Goal: Information Seeking & Learning: Learn about a topic

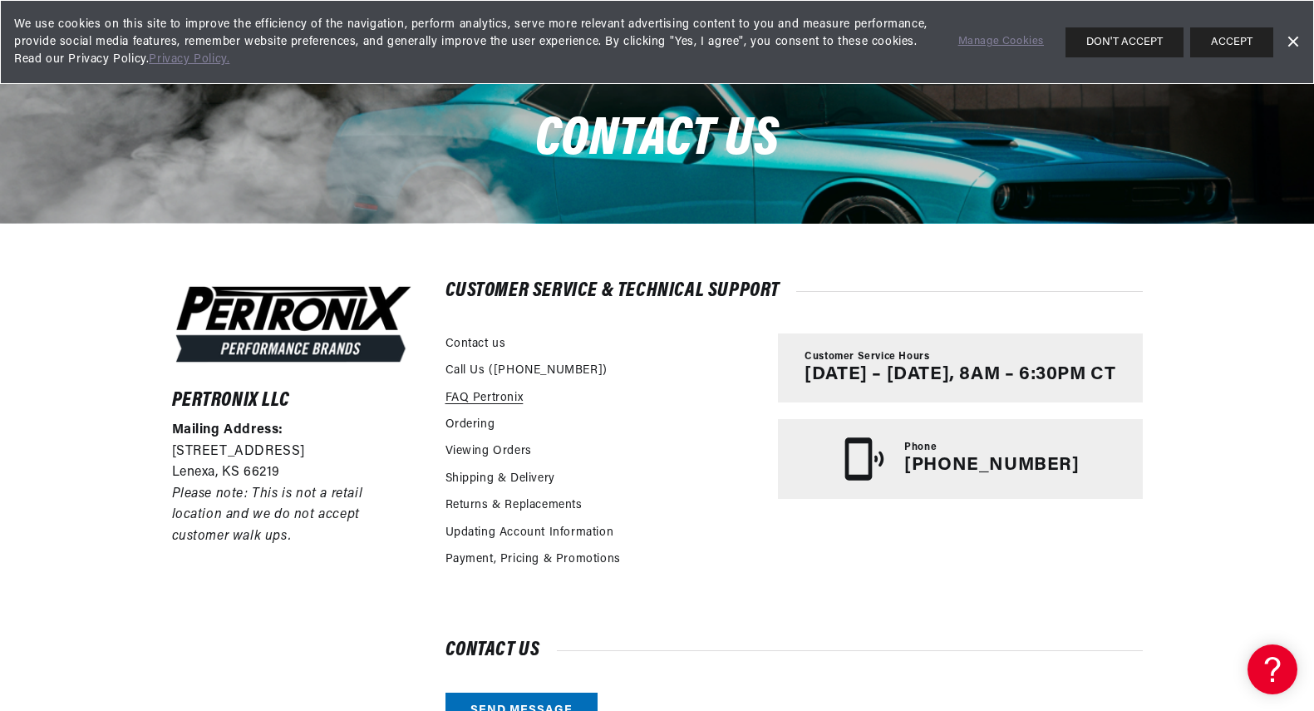
click at [453, 407] on link "FAQ Pertronix" at bounding box center [484, 398] width 78 height 18
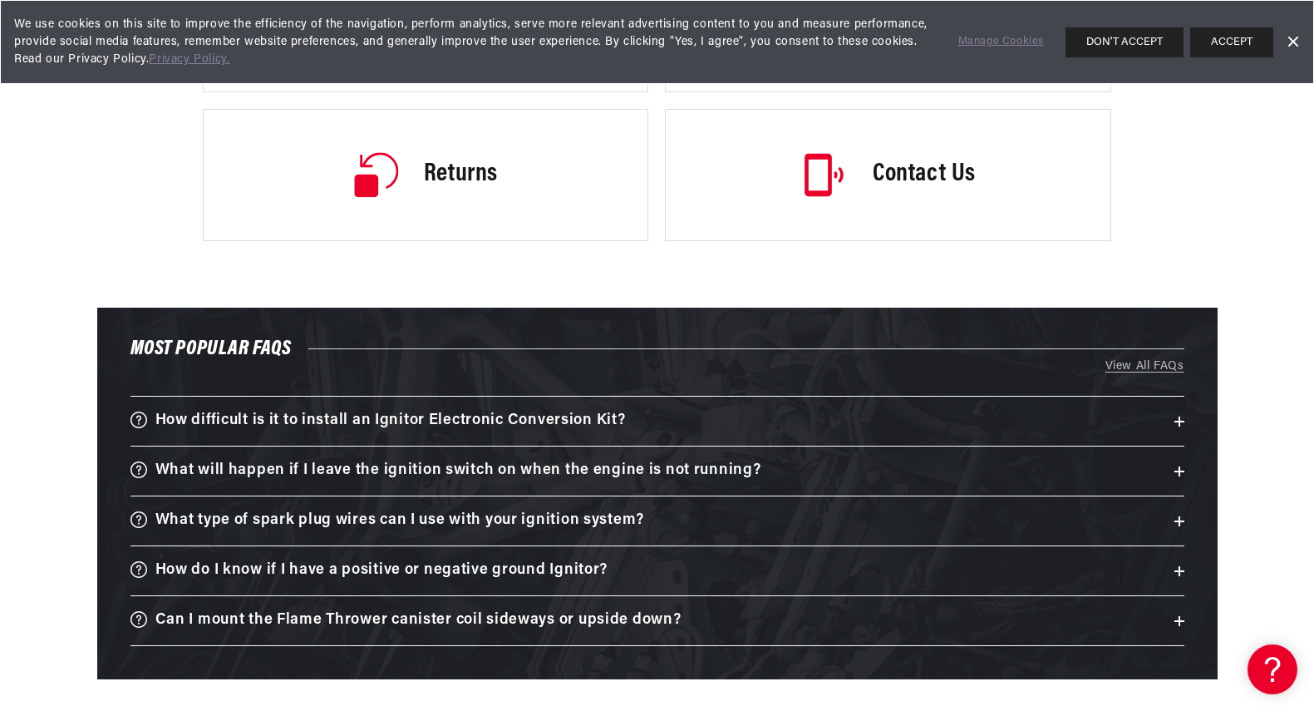
scroll to position [2481, 0]
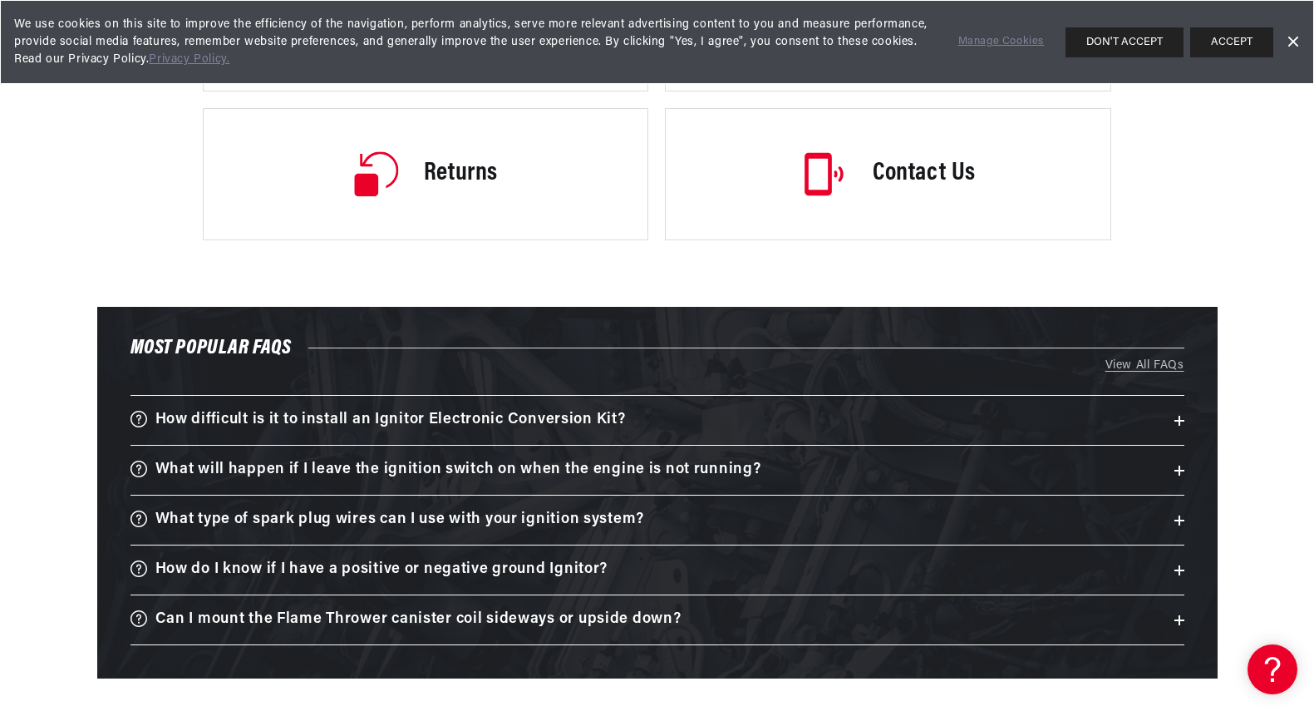
click at [819, 198] on img at bounding box center [823, 173] width 47 height 47
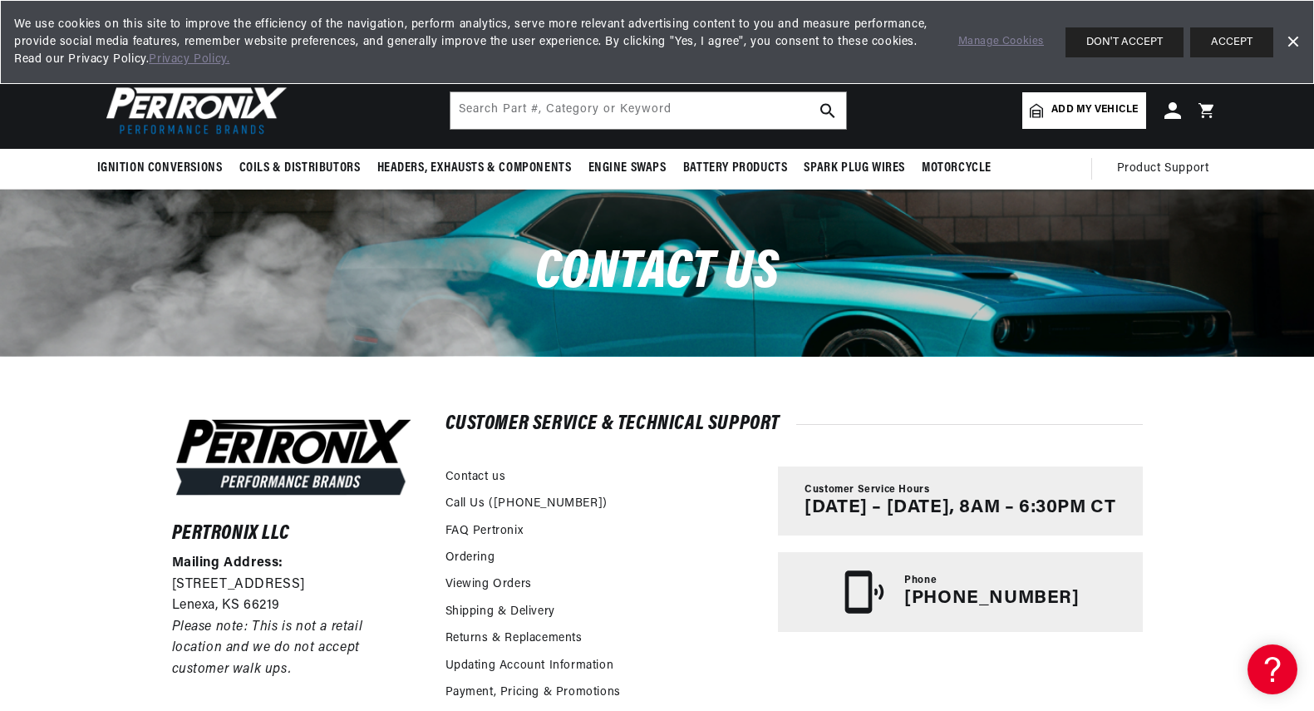
scroll to position [0, 1062]
